Goal: Task Accomplishment & Management: Manage account settings

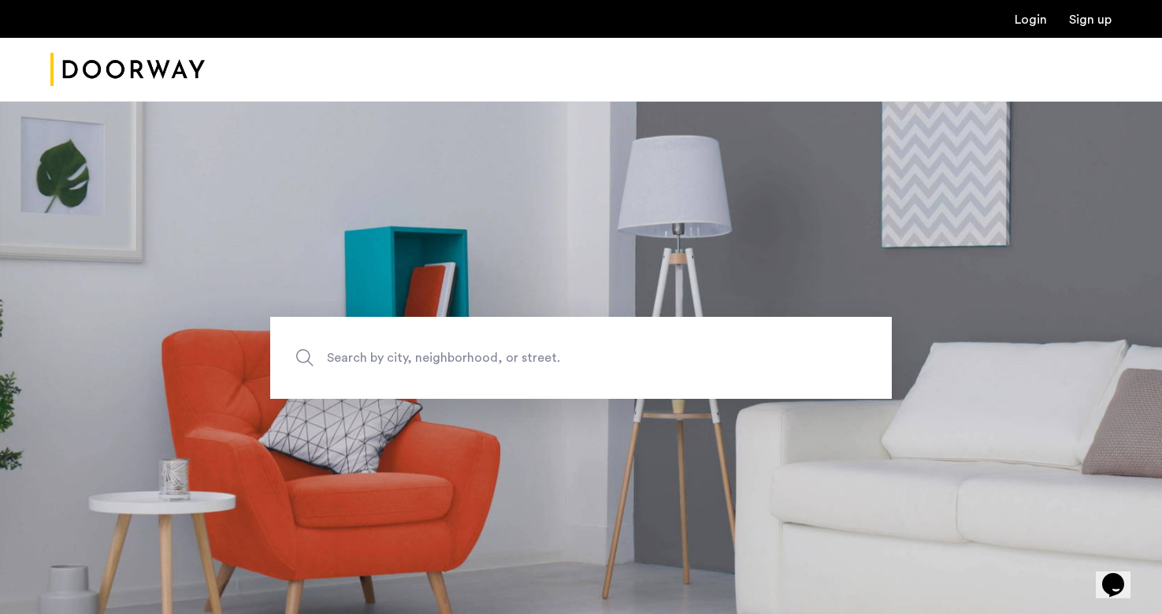
click at [1021, 20] on link "Login" at bounding box center [1031, 19] width 32 height 13
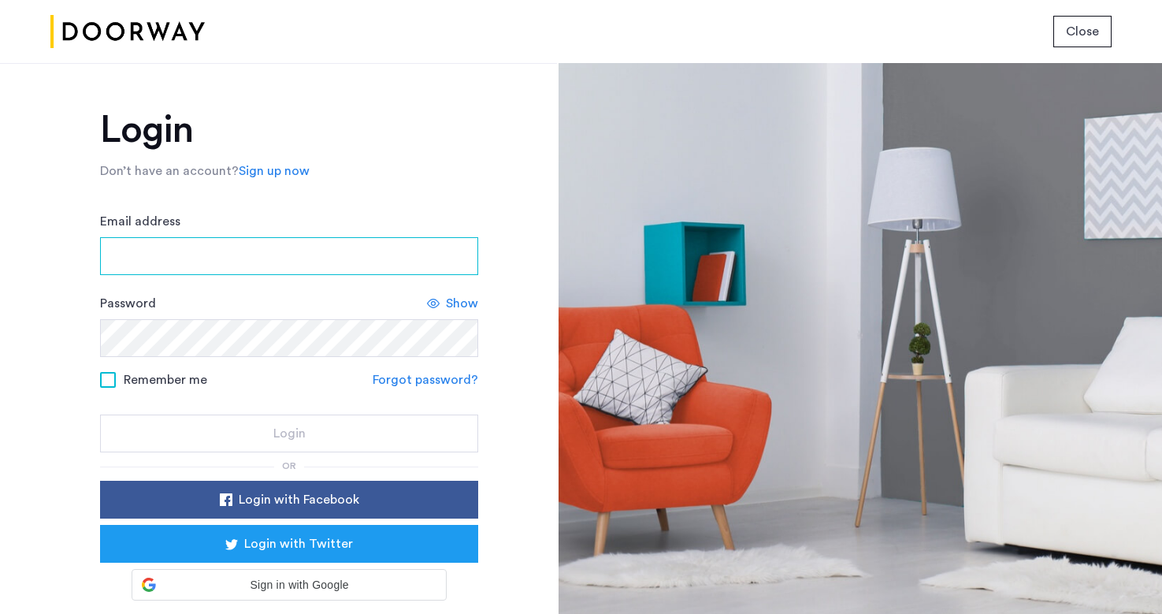
click at [142, 249] on input "Email address" at bounding box center [289, 256] width 378 height 38
type input "**********"
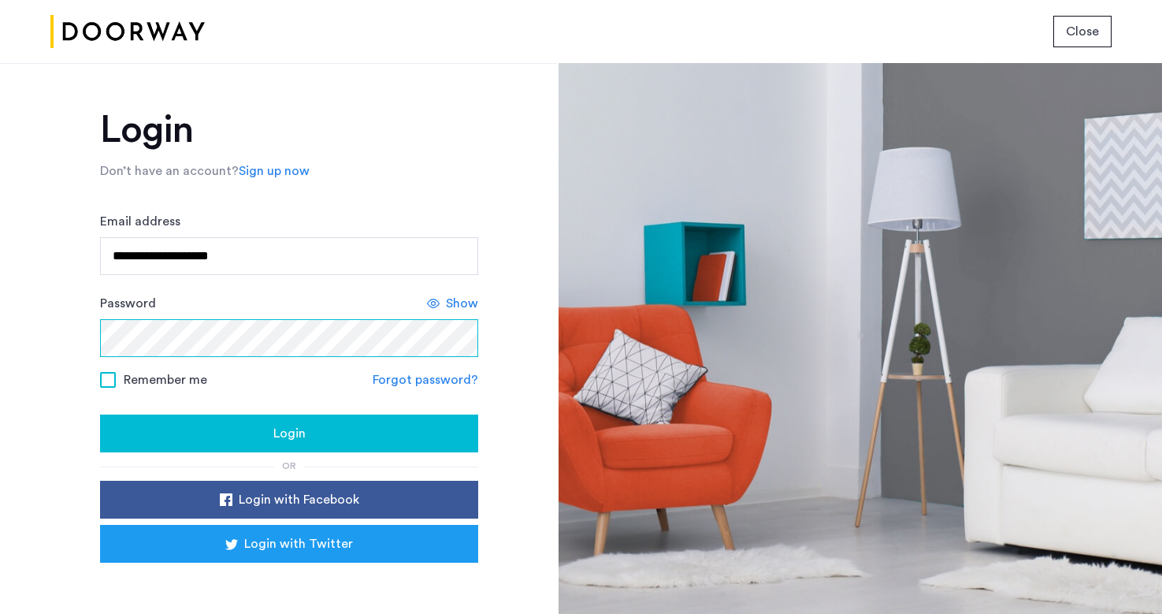
click at [100, 414] on button "Login" at bounding box center [289, 433] width 378 height 38
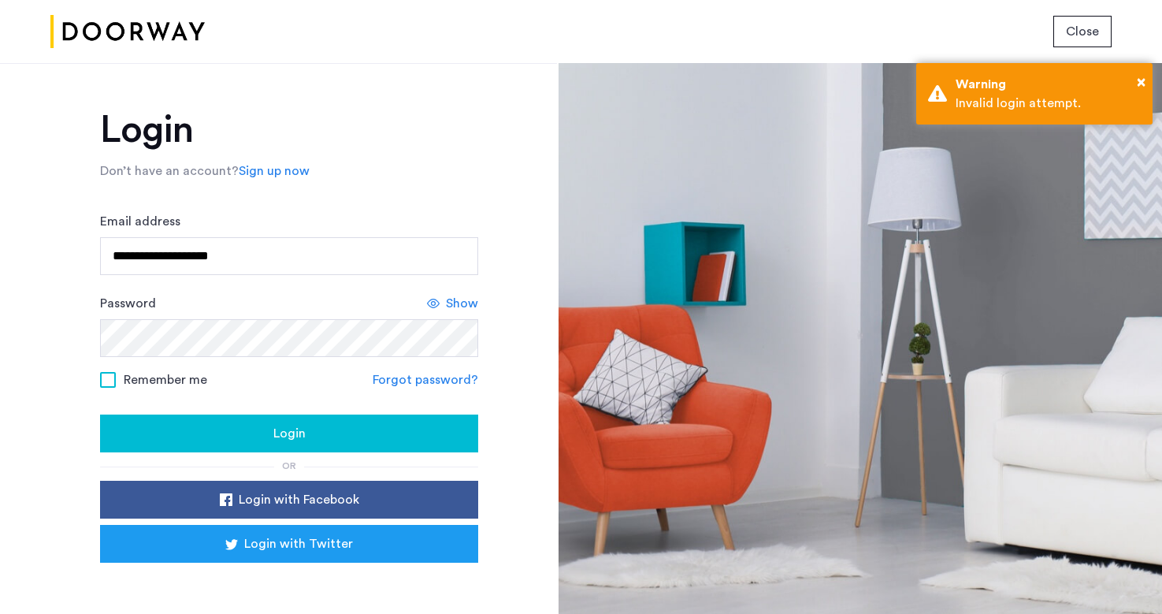
click at [462, 298] on span "Show" at bounding box center [462, 303] width 32 height 19
click at [461, 299] on span "Hide" at bounding box center [464, 303] width 27 height 19
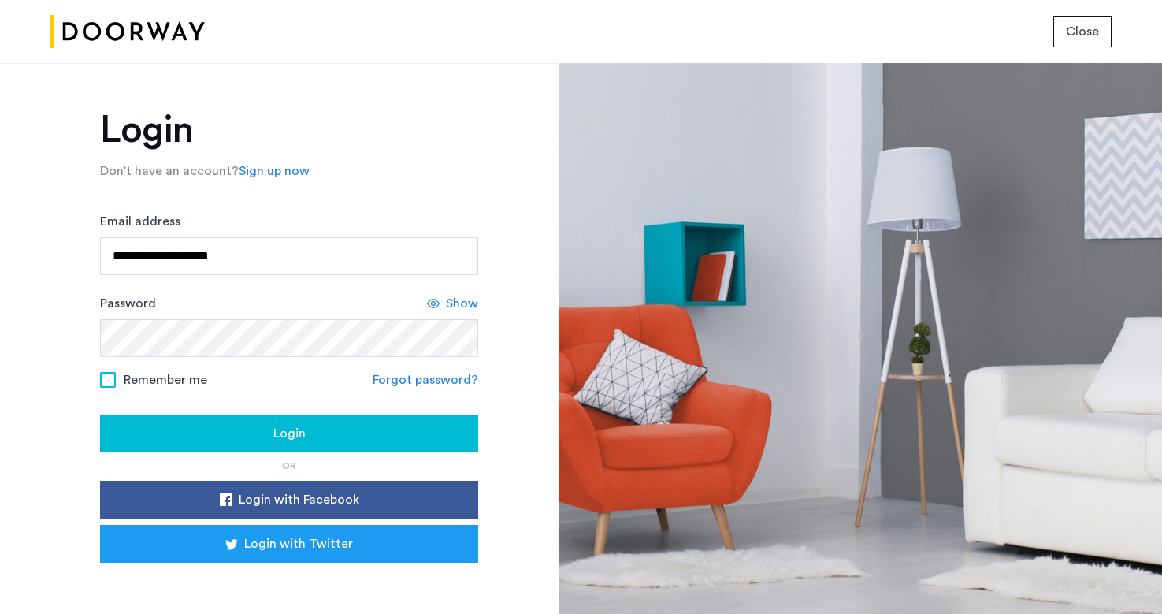
click at [303, 434] on div "Login" at bounding box center [289, 433] width 353 height 19
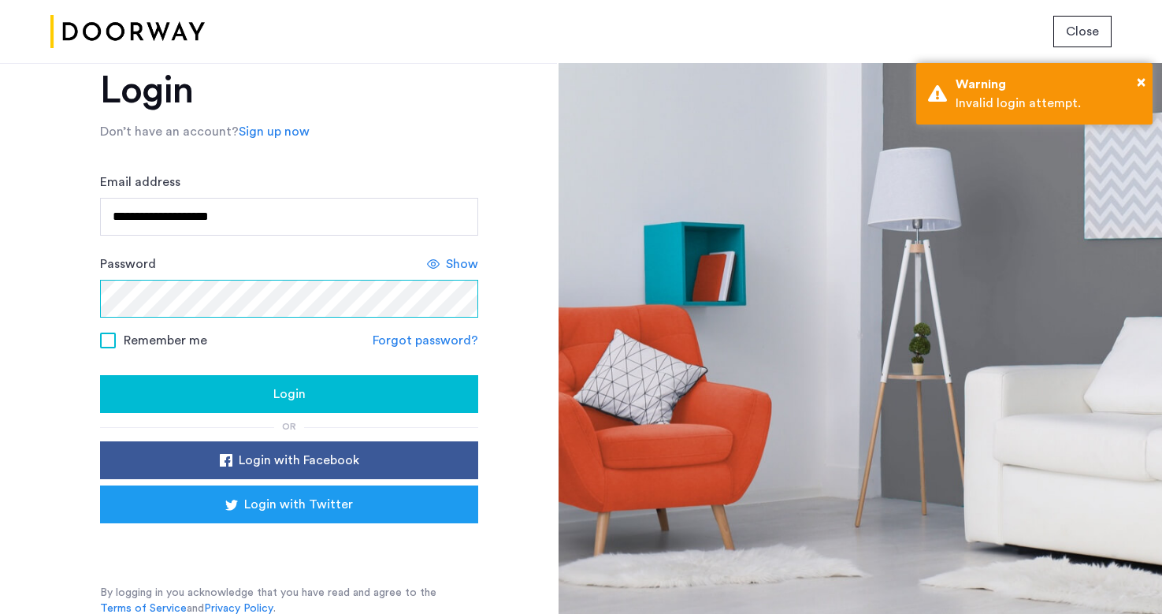
scroll to position [42, 0]
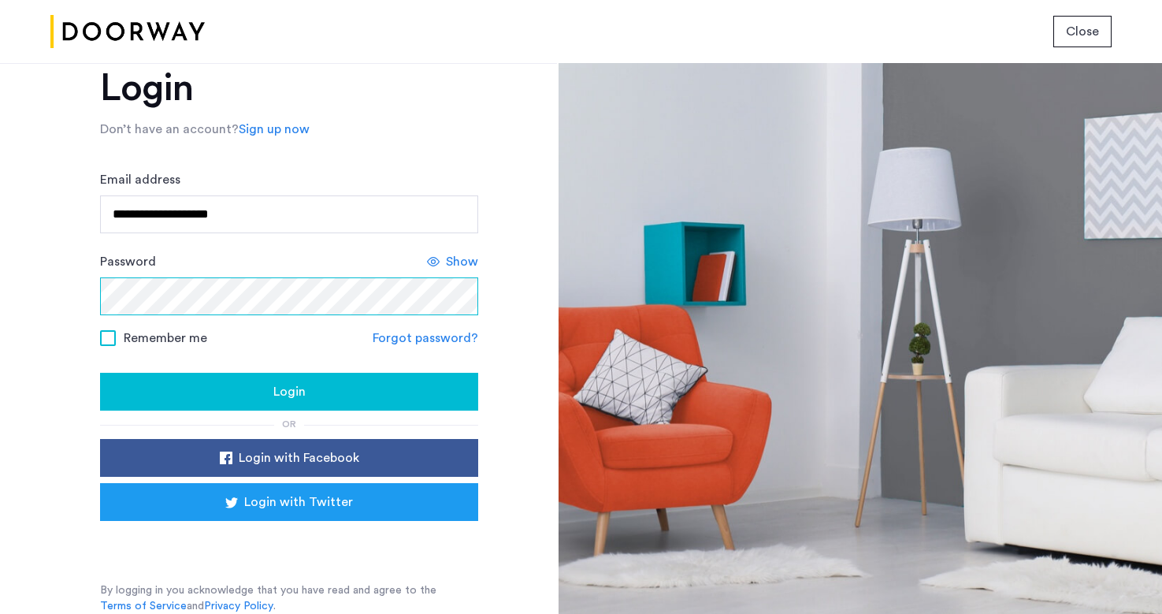
click at [100, 373] on button "Login" at bounding box center [289, 392] width 378 height 38
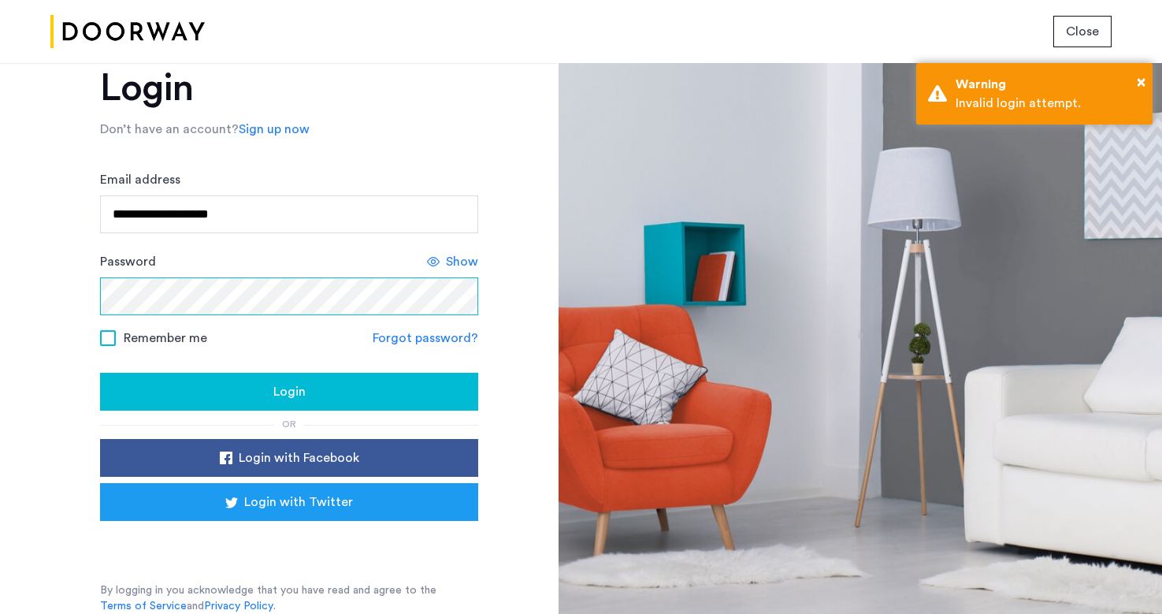
click at [42, 305] on div "**********" at bounding box center [278, 338] width 557 height 551
click at [76, 292] on div "**********" at bounding box center [278, 338] width 557 height 551
click at [425, 338] on link "Forgot password?" at bounding box center [426, 338] width 106 height 19
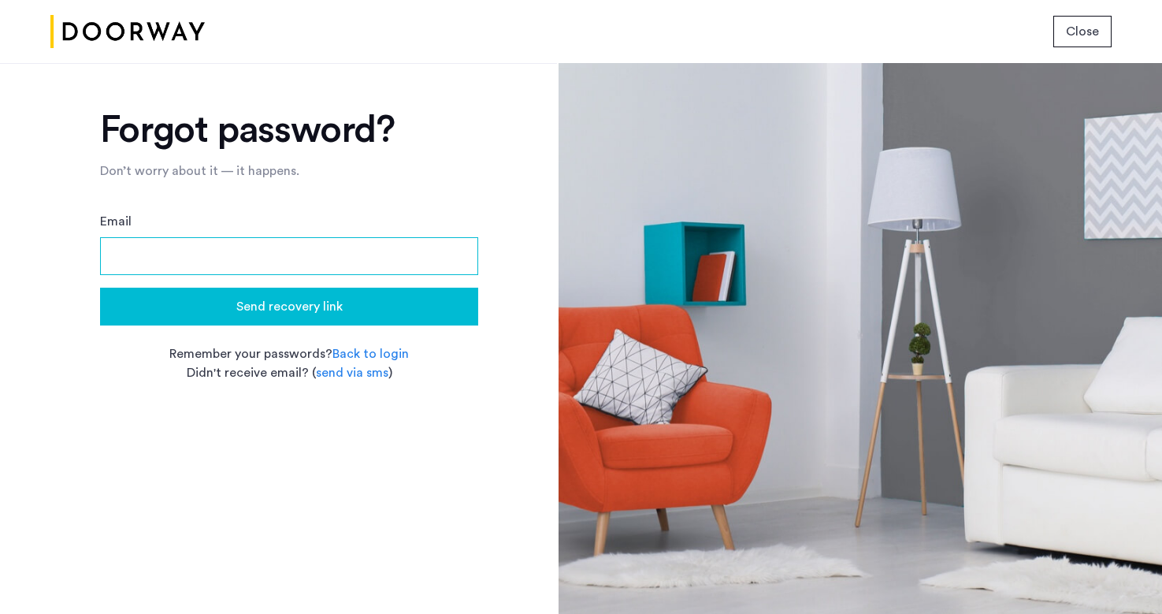
click at [273, 260] on input "Email" at bounding box center [289, 256] width 378 height 38
type input "**********"
click at [260, 302] on span "Send recovery link" at bounding box center [289, 306] width 106 height 19
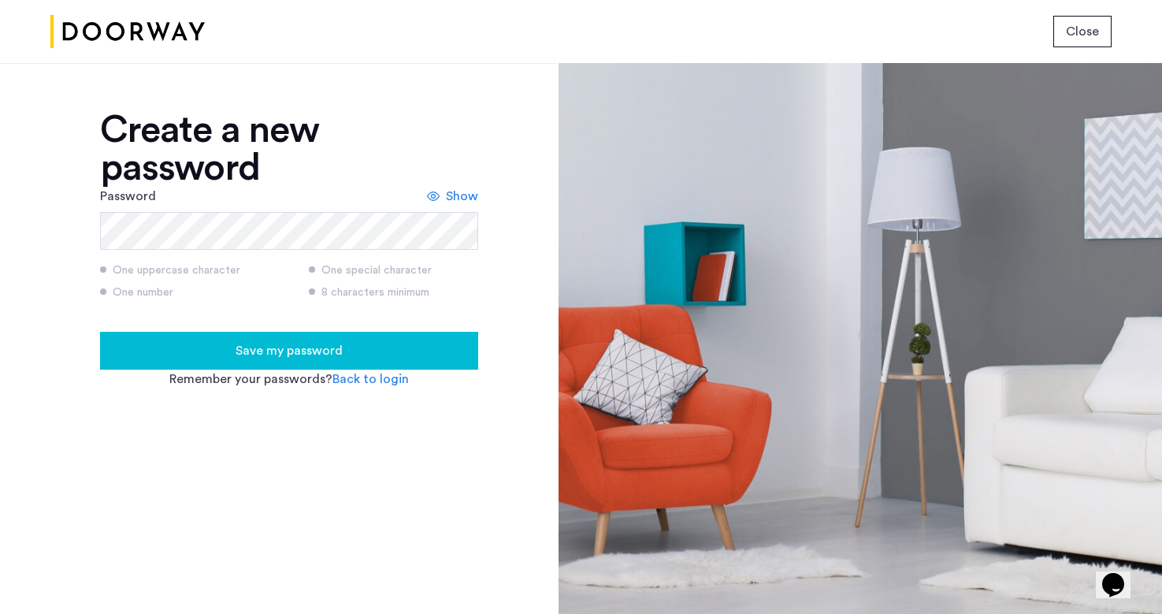
click at [270, 354] on span "Save my password" at bounding box center [289, 350] width 107 height 19
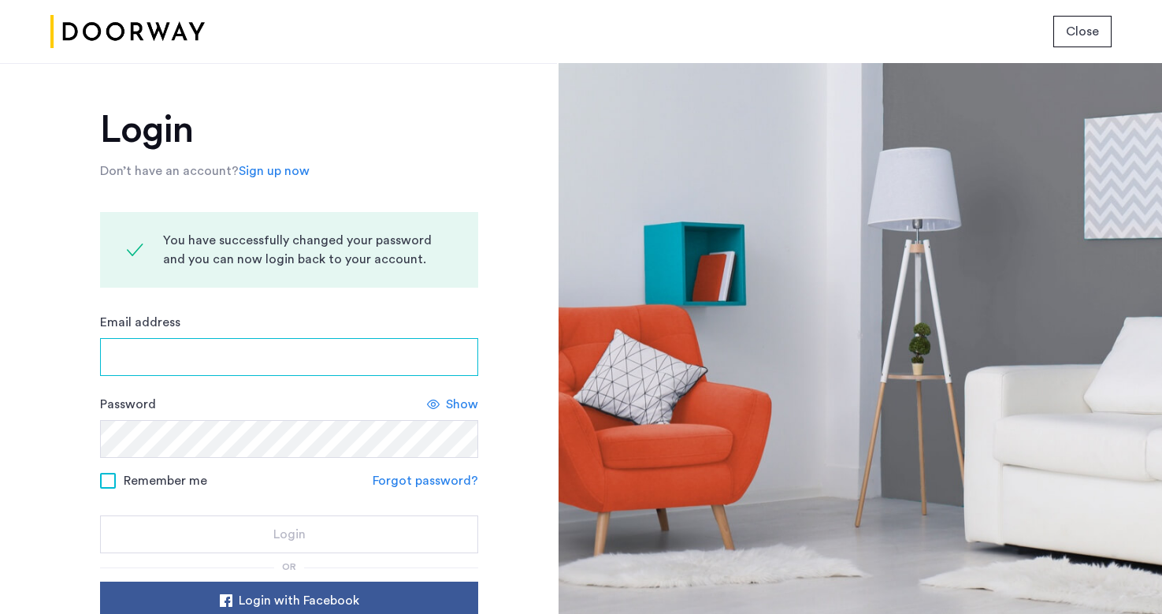
click at [270, 354] on input "Email address" at bounding box center [289, 357] width 378 height 38
type input "*"
type input "**********"
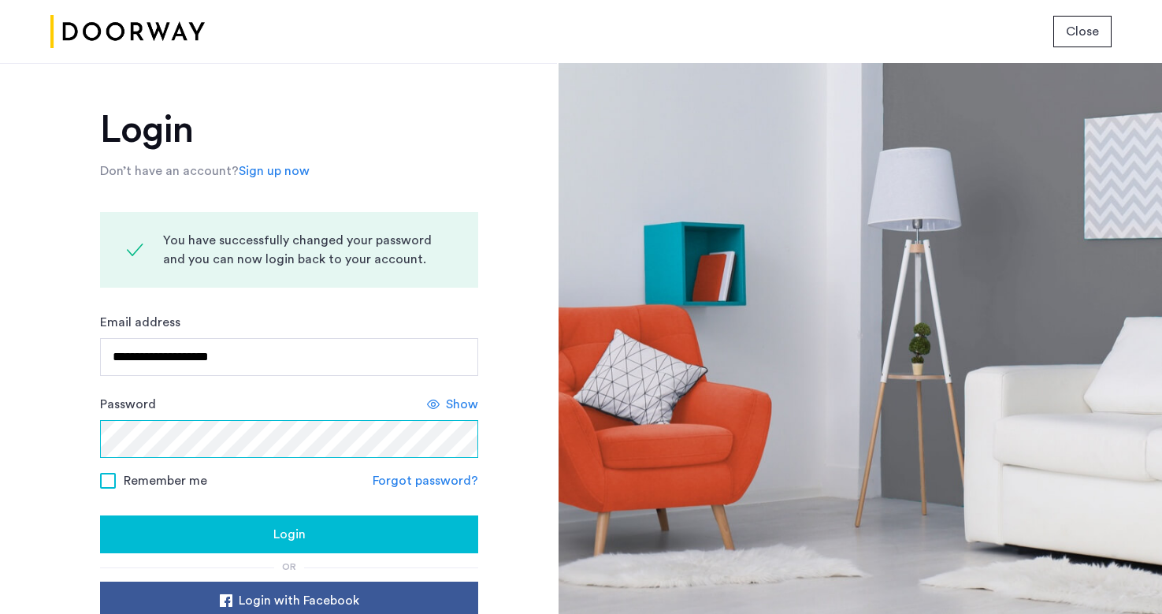
click at [100, 515] on button "Login" at bounding box center [289, 534] width 378 height 38
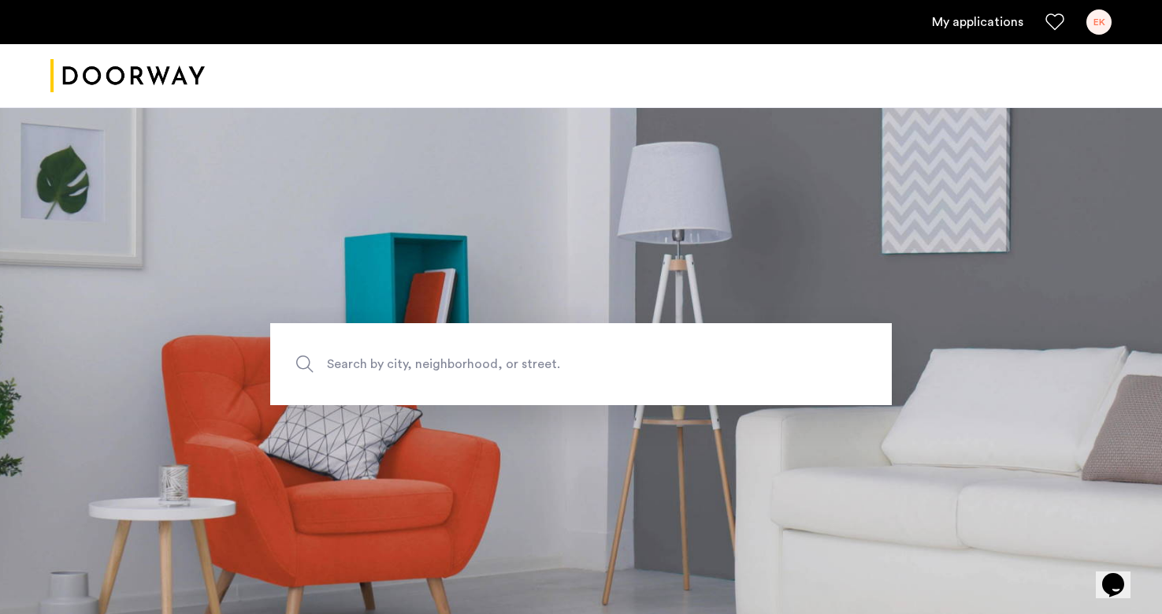
click at [1094, 25] on div "EK" at bounding box center [1099, 21] width 25 height 25
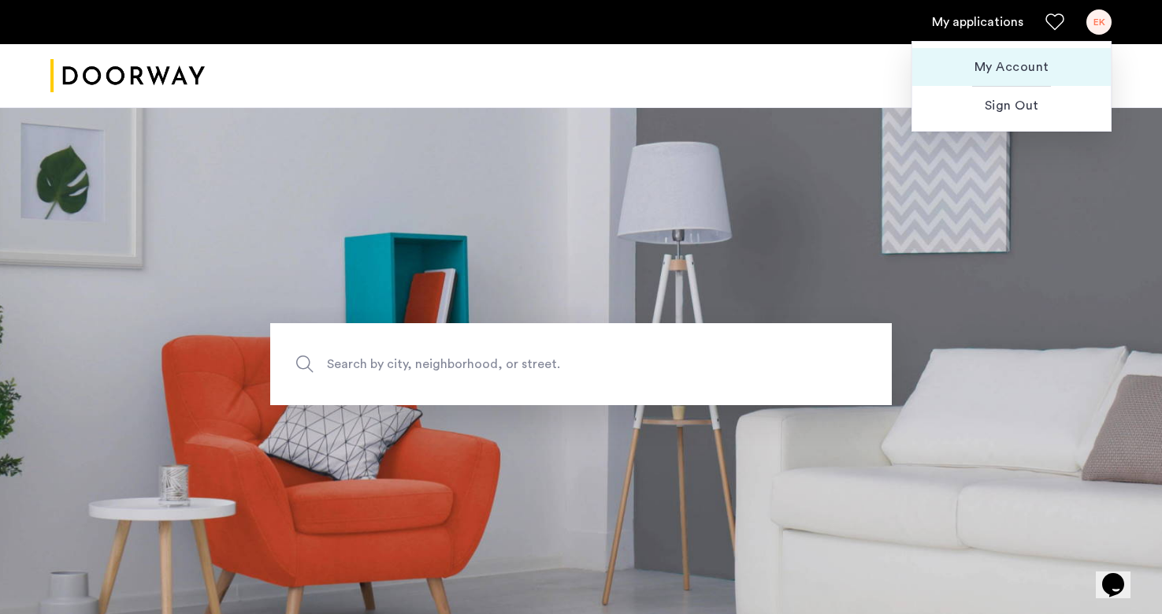
click at [1018, 67] on span "My Account" at bounding box center [1011, 67] width 173 height 19
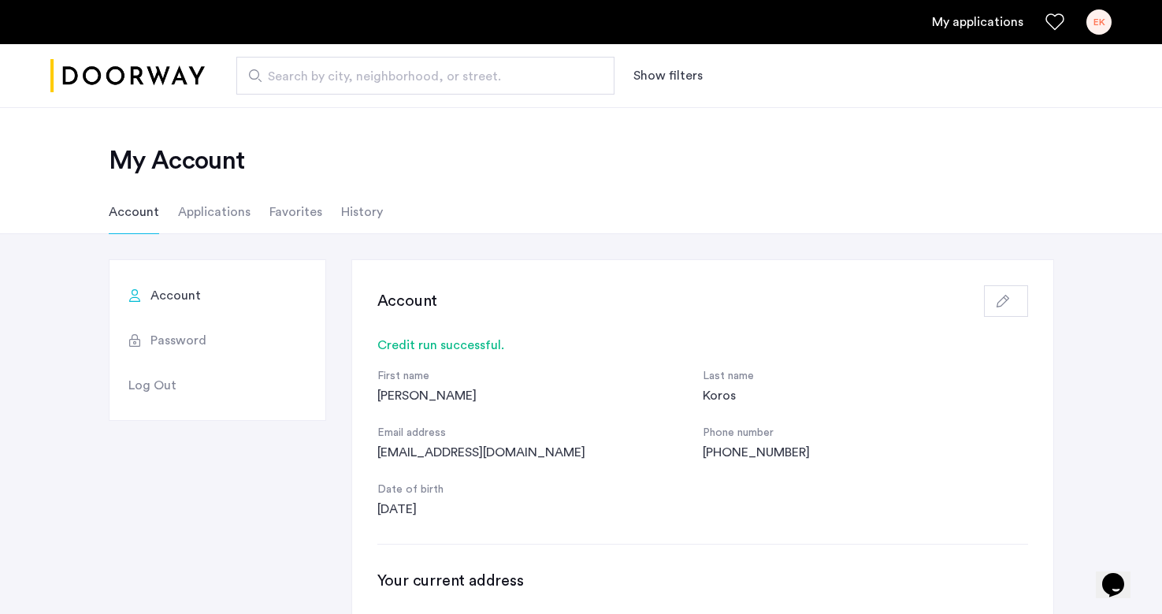
click at [347, 213] on li "History" at bounding box center [362, 212] width 42 height 44
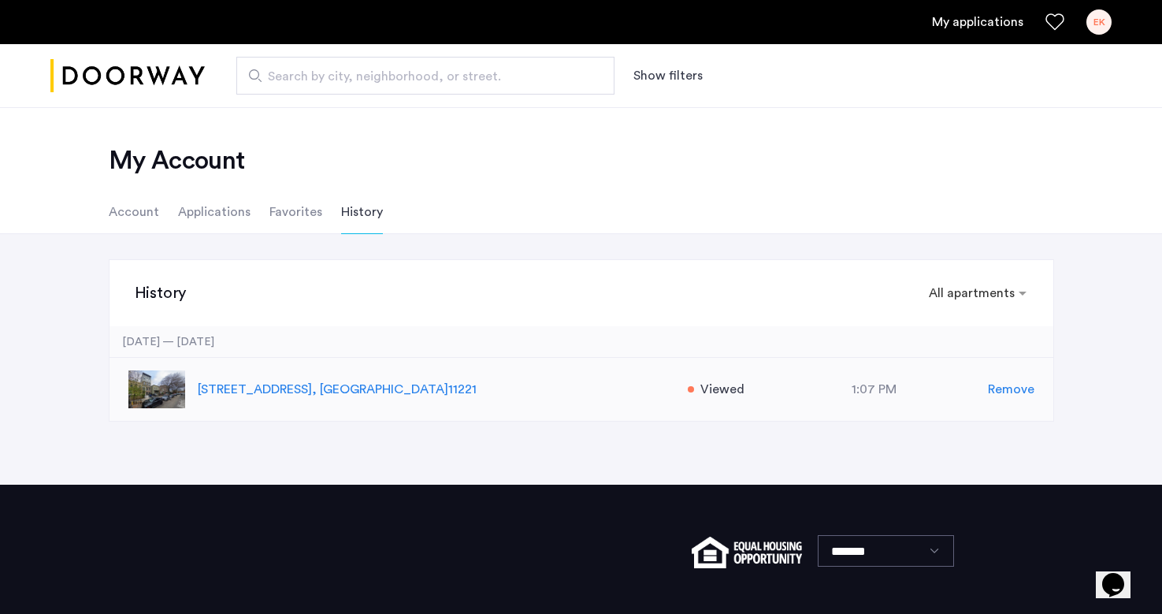
click at [365, 388] on p "[STREET_ADDRESS]" at bounding box center [435, 389] width 474 height 19
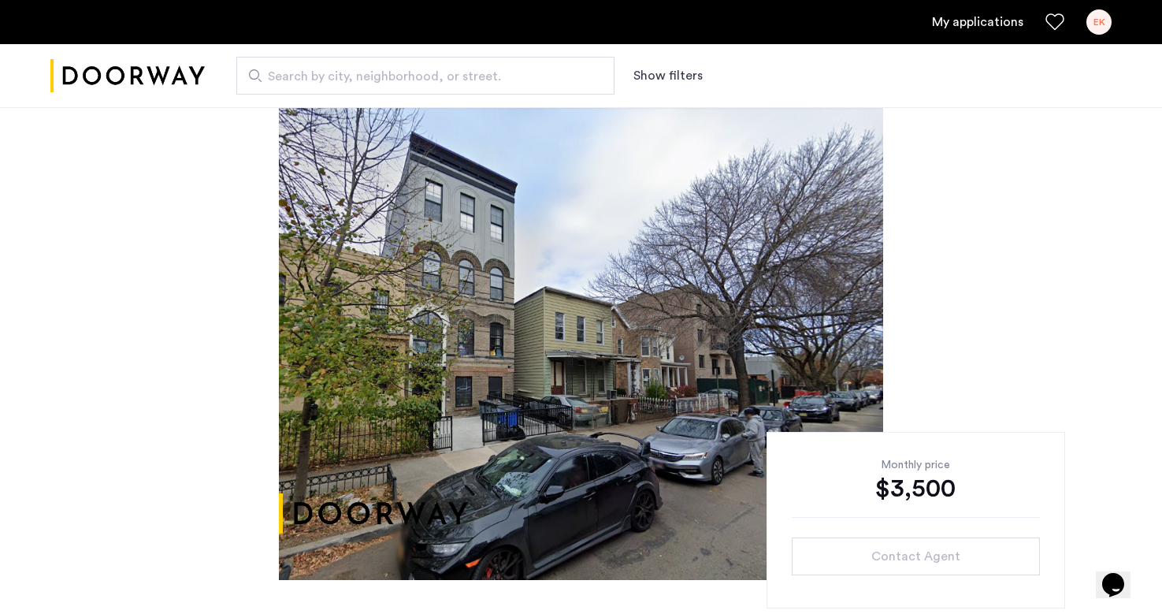
click at [979, 15] on link "My applications" at bounding box center [977, 22] width 91 height 19
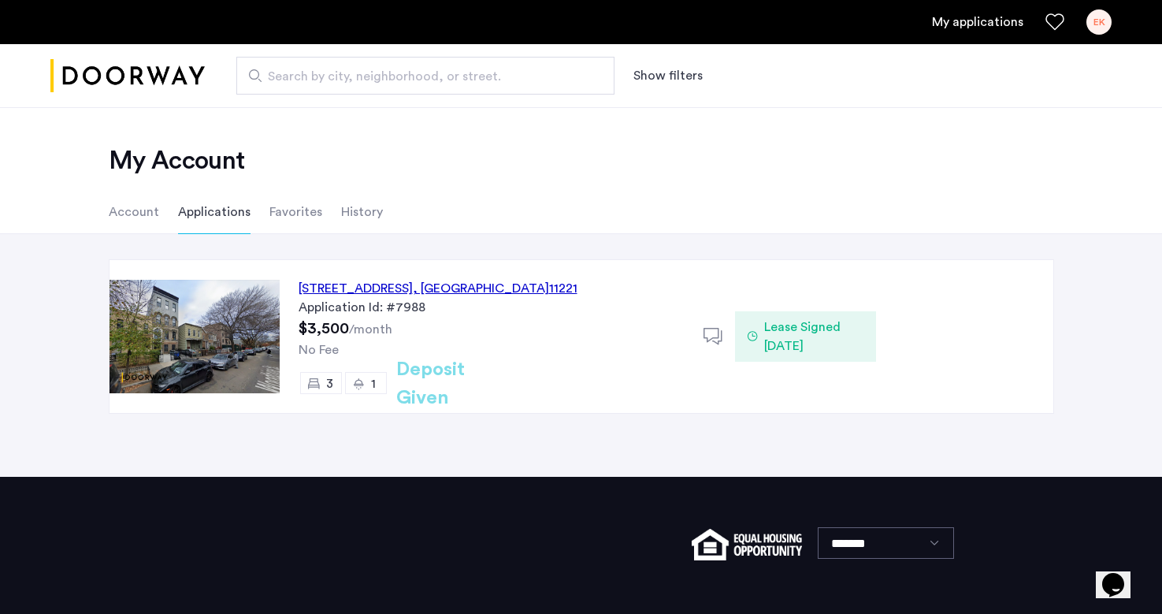
click at [139, 212] on li "Account" at bounding box center [134, 212] width 50 height 44
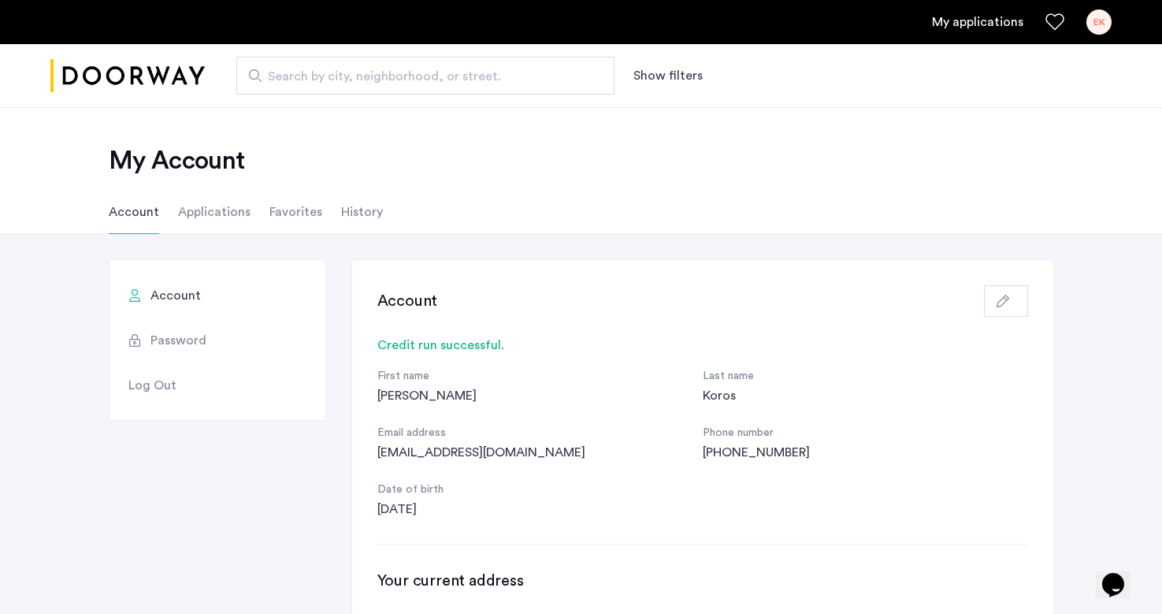
click at [215, 213] on li "Applications" at bounding box center [214, 212] width 72 height 44
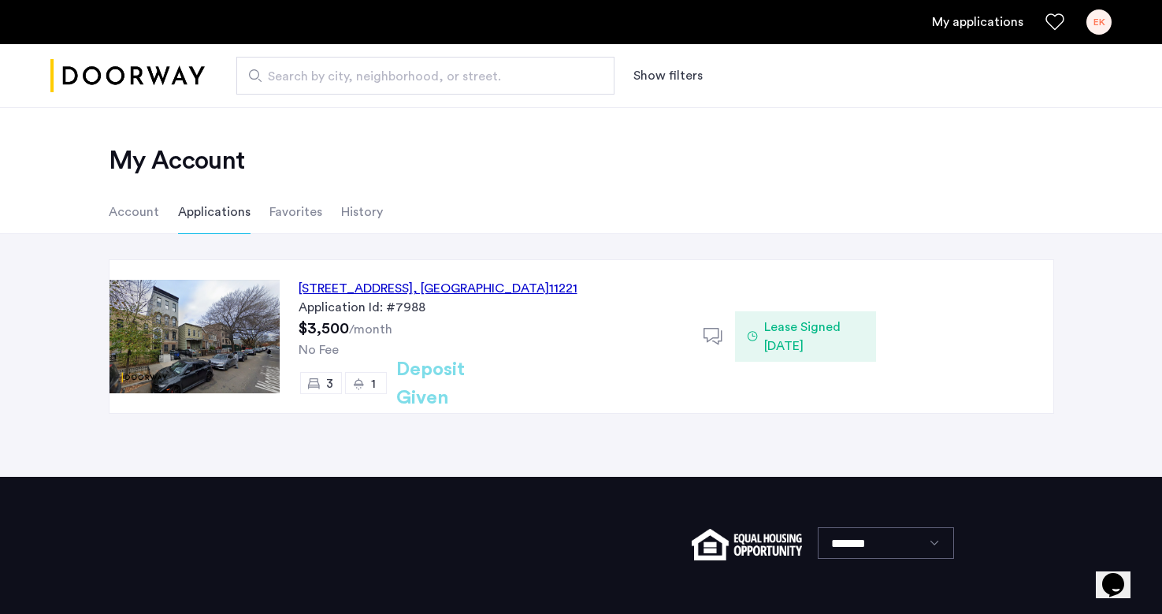
click at [373, 295] on div "133 Woodbine Street, Unit 4A, Brooklyn , NY 11221" at bounding box center [438, 288] width 279 height 19
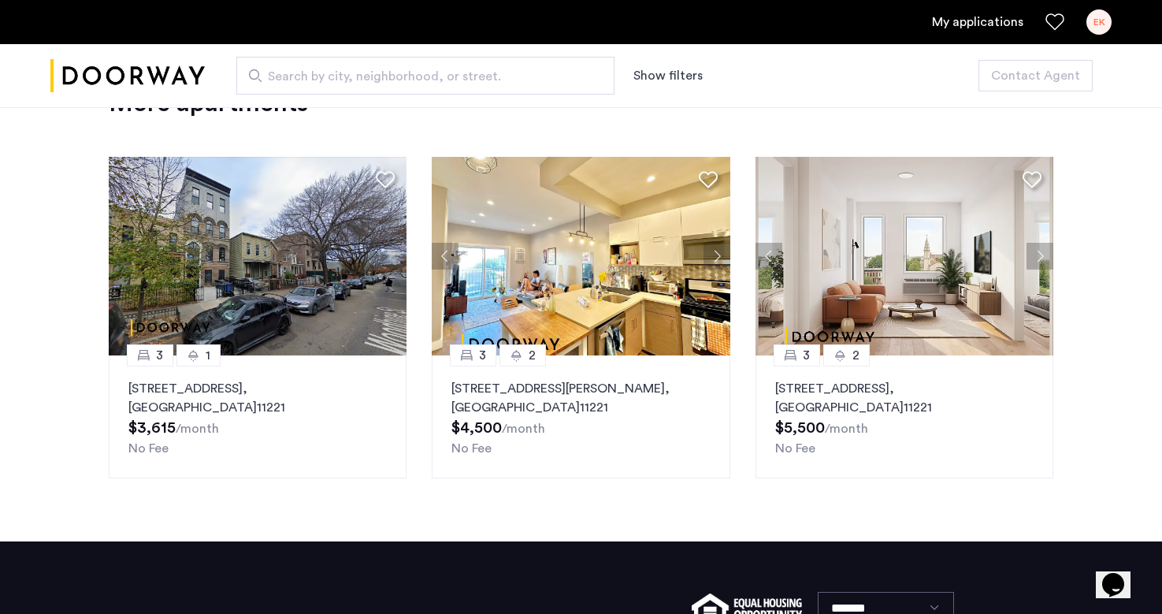
scroll to position [2172, 0]
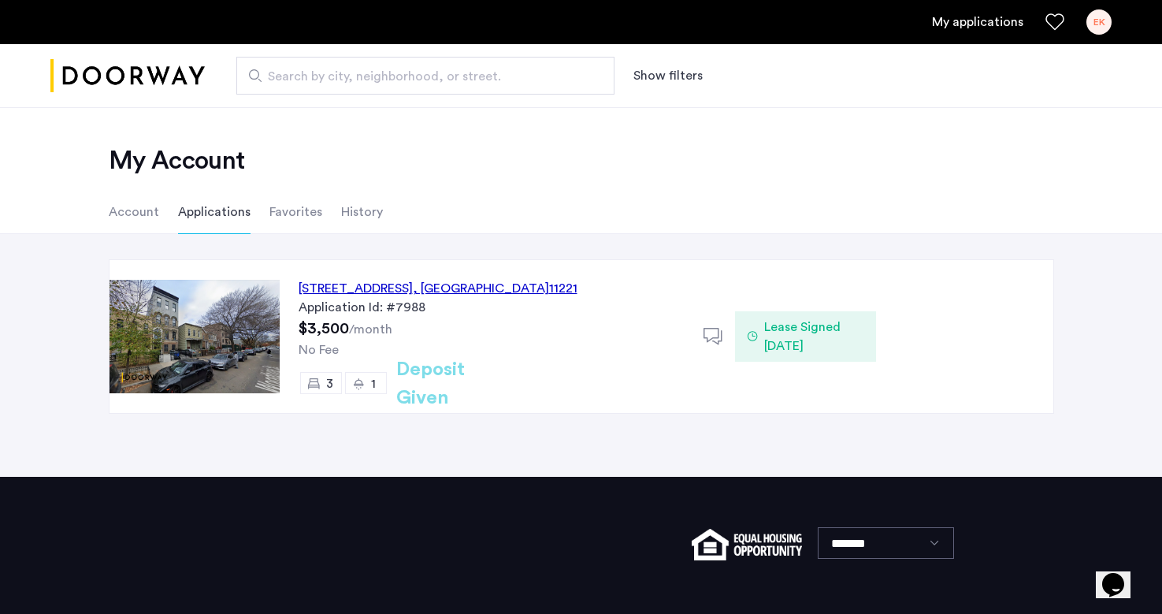
click at [278, 210] on li "Favorites" at bounding box center [295, 212] width 53 height 44
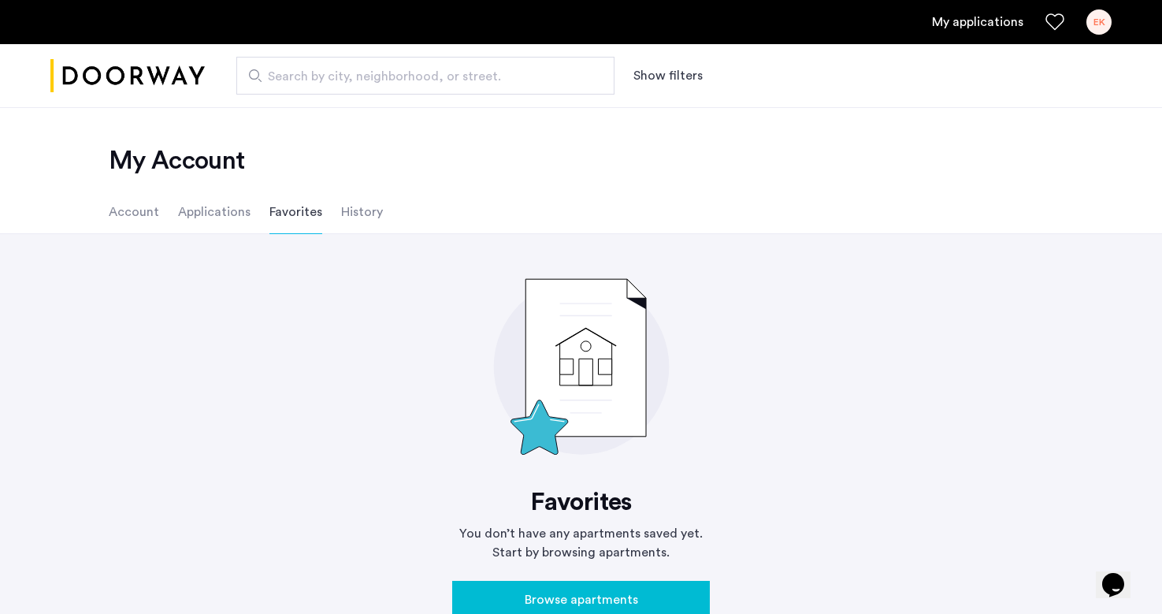
click at [346, 211] on li "History" at bounding box center [362, 212] width 42 height 44
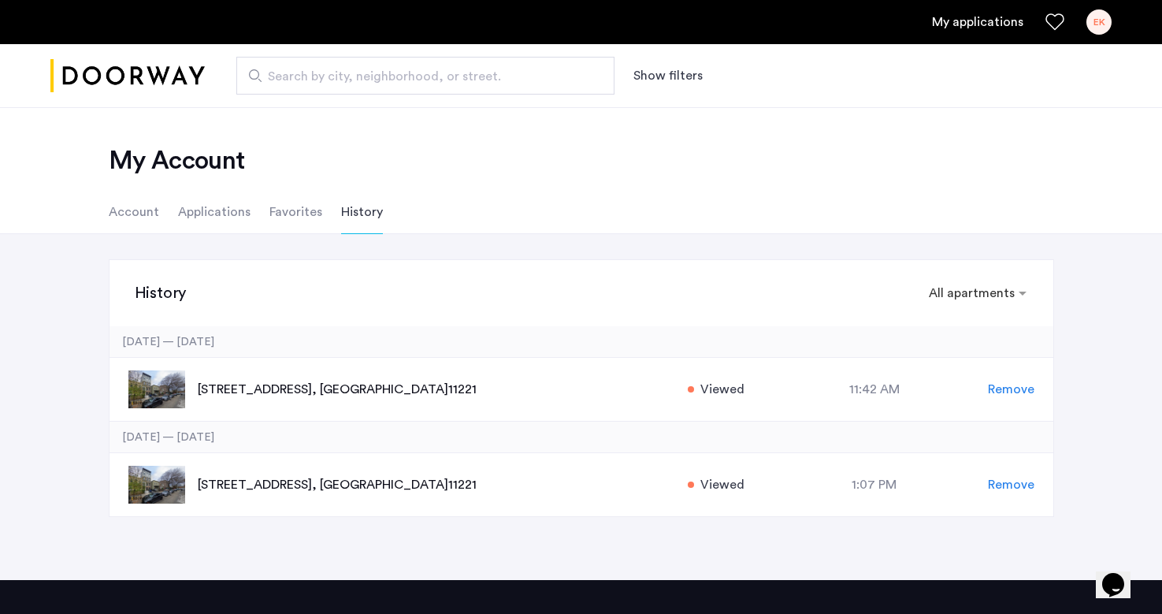
click at [143, 208] on li "Account" at bounding box center [134, 212] width 50 height 44
